Goal: Find contact information: Find contact information

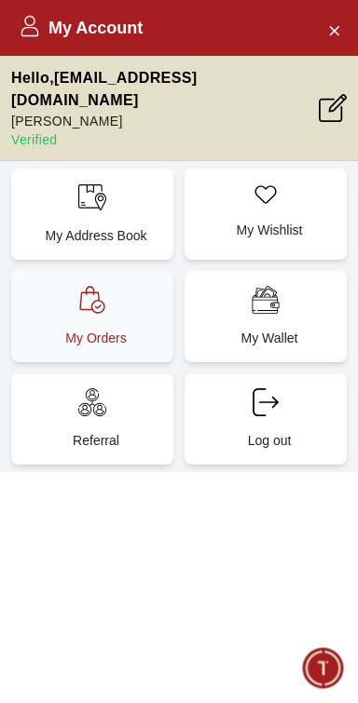
click at [90, 303] on div "My Orders" at bounding box center [92, 316] width 162 height 91
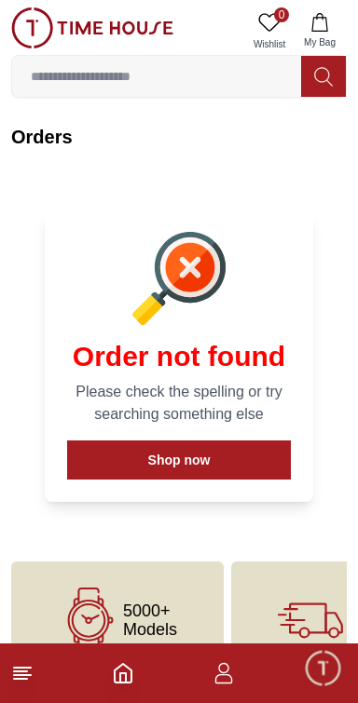
click at [129, 681] on icon "Home" at bounding box center [123, 673] width 22 height 22
click at [30, 671] on icon at bounding box center [22, 673] width 22 height 22
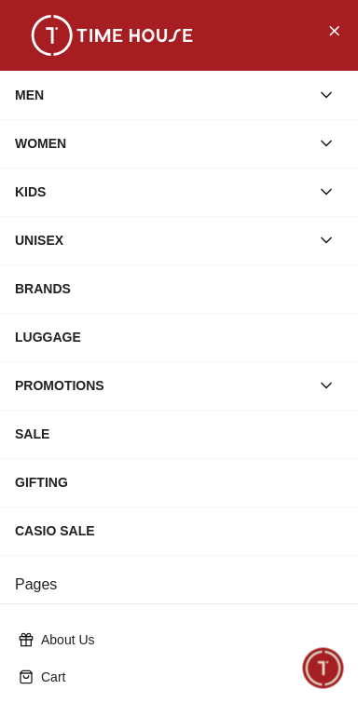
scroll to position [334, 0]
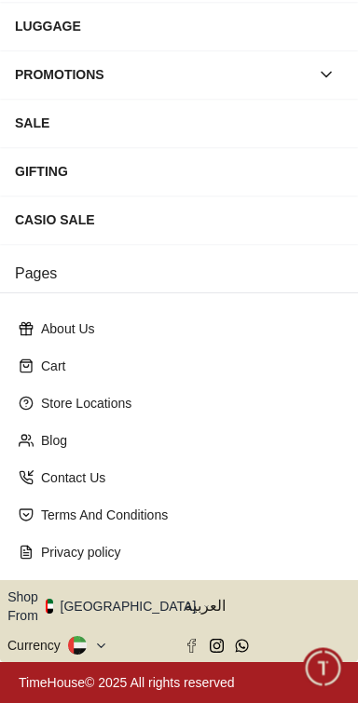
click at [123, 615] on button "Shop From UAE" at bounding box center [108, 606] width 202 height 37
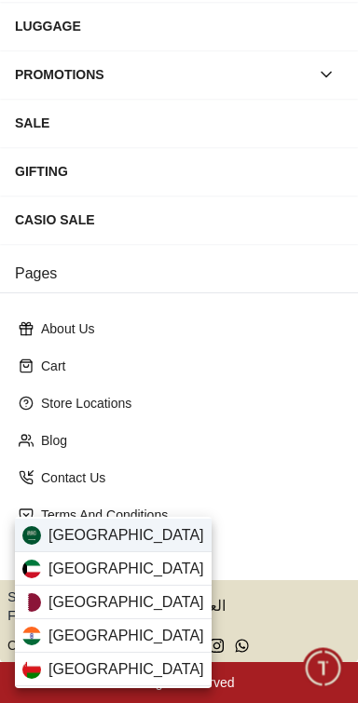
click at [127, 533] on span "Saudi Arabia" at bounding box center [126, 535] width 156 height 22
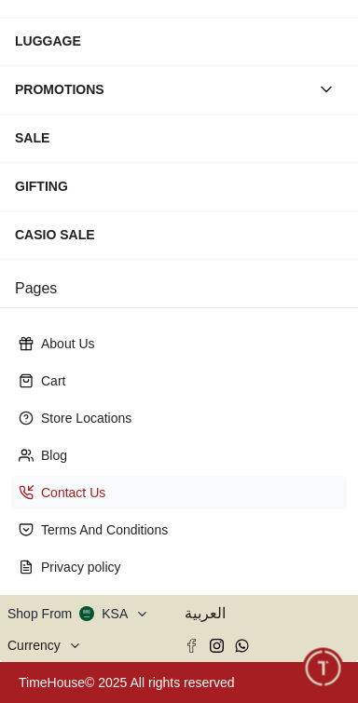
click at [102, 486] on p "Contact Us" at bounding box center [186, 492] width 291 height 19
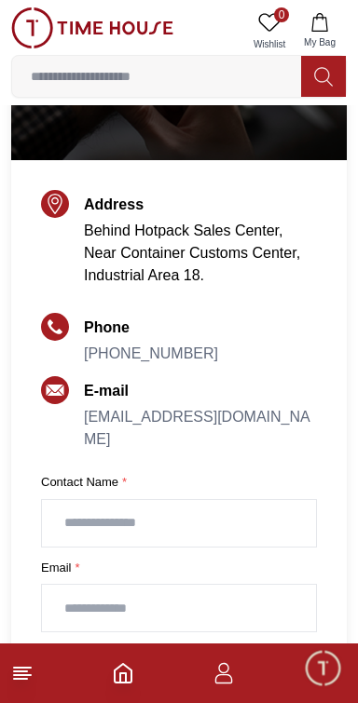
scroll to position [238, 0]
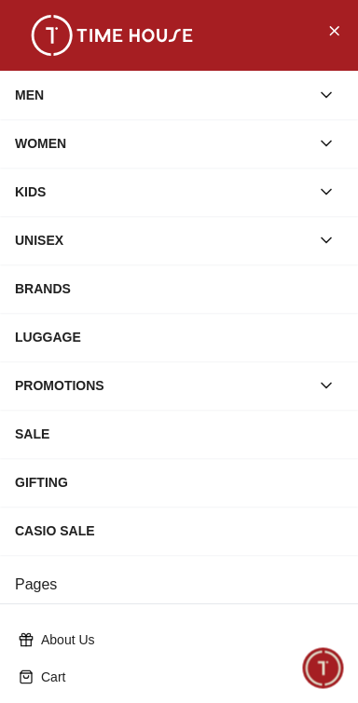
scroll to position [334, 0]
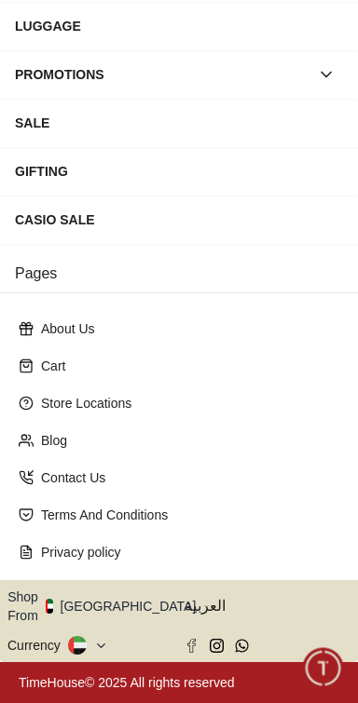
click at [129, 606] on button "Shop From [GEOGRAPHIC_DATA]" at bounding box center [108, 606] width 202 height 37
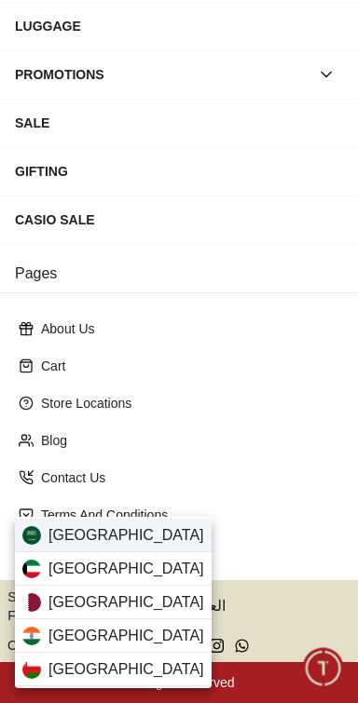
click at [94, 538] on span "[GEOGRAPHIC_DATA]" at bounding box center [126, 535] width 156 height 22
